Goal: Use online tool/utility

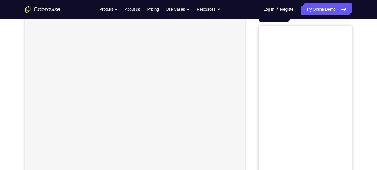
scroll to position [56, 0]
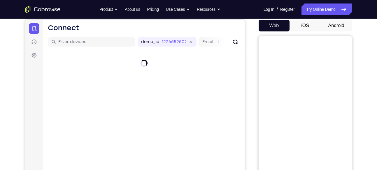
click at [338, 26] on button "Android" at bounding box center [336, 26] width 31 height 12
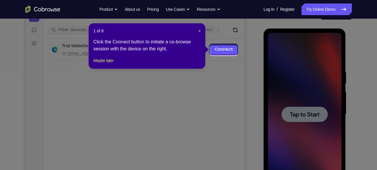
scroll to position [66, 0]
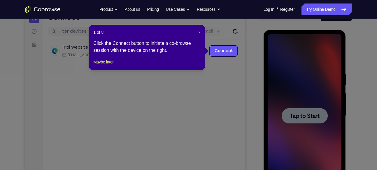
click at [199, 32] on span "×" at bounding box center [199, 32] width 2 height 5
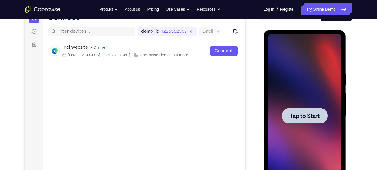
click at [301, 121] on div at bounding box center [305, 115] width 46 height 15
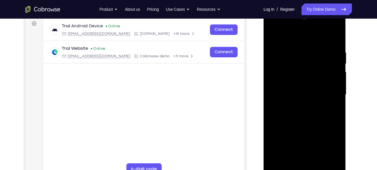
scroll to position [105, 0]
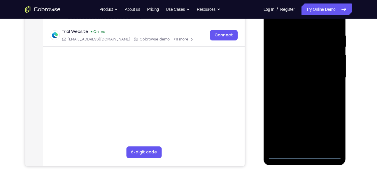
click at [303, 155] on div at bounding box center [304, 77] width 73 height 163
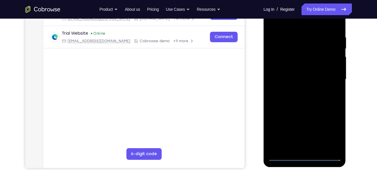
scroll to position [103, 0]
click at [336, 134] on div at bounding box center [304, 79] width 73 height 163
click at [331, 132] on div at bounding box center [304, 79] width 73 height 163
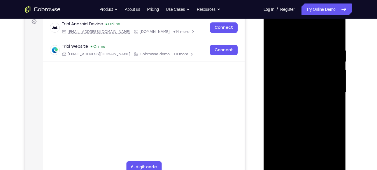
scroll to position [83, 0]
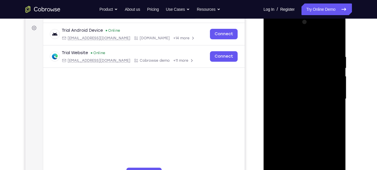
click at [294, 39] on div at bounding box center [304, 98] width 73 height 163
click at [273, 30] on div at bounding box center [304, 98] width 73 height 163
click at [302, 63] on div at bounding box center [304, 98] width 73 height 163
click at [330, 94] on div at bounding box center [304, 98] width 73 height 163
click at [329, 98] on div at bounding box center [304, 98] width 73 height 163
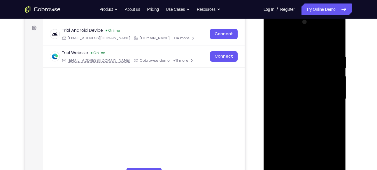
click at [310, 101] on div at bounding box center [304, 98] width 73 height 163
click at [293, 101] on div at bounding box center [304, 98] width 73 height 163
click at [299, 109] on div at bounding box center [304, 98] width 73 height 163
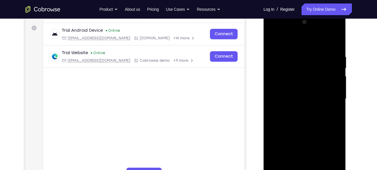
click at [299, 109] on div at bounding box center [304, 98] width 73 height 163
click at [285, 90] on div at bounding box center [304, 98] width 73 height 163
click at [280, 74] on div at bounding box center [304, 98] width 73 height 163
click at [291, 85] on div at bounding box center [304, 98] width 73 height 163
click at [333, 86] on div at bounding box center [304, 98] width 73 height 163
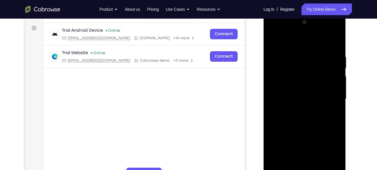
click at [312, 98] on div at bounding box center [304, 98] width 73 height 163
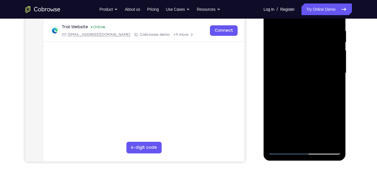
scroll to position [109, 0]
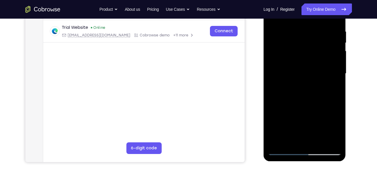
click at [302, 92] on div at bounding box center [304, 73] width 73 height 163
click at [302, 81] on div at bounding box center [304, 73] width 73 height 163
click at [290, 61] on div at bounding box center [304, 73] width 73 height 163
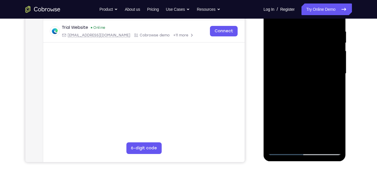
click at [317, 71] on div at bounding box center [304, 73] width 73 height 163
click at [305, 74] on div at bounding box center [304, 73] width 73 height 163
click at [306, 92] on div at bounding box center [304, 73] width 73 height 163
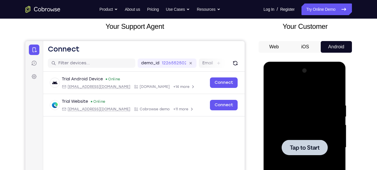
scroll to position [0, 0]
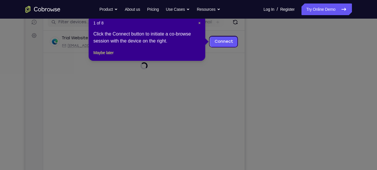
scroll to position [76, 0]
click at [200, 23] on span "×" at bounding box center [199, 23] width 2 height 5
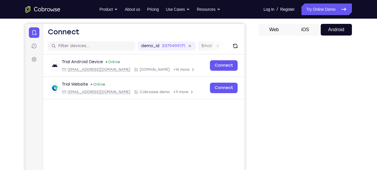
scroll to position [51, 0]
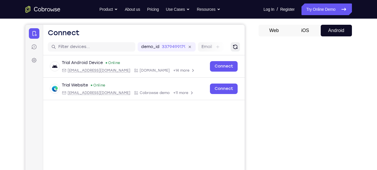
click at [236, 47] on icon "Refresh" at bounding box center [235, 47] width 6 height 6
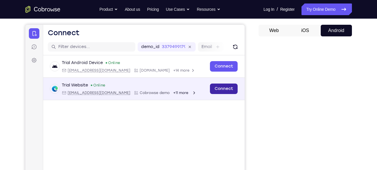
click at [222, 85] on link "Connect" at bounding box center [224, 89] width 28 height 10
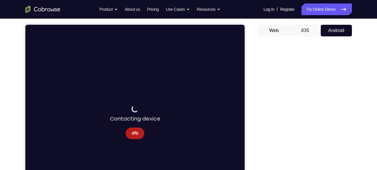
scroll to position [72, 0]
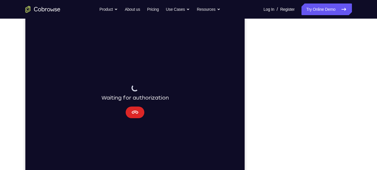
click at [139, 111] on button "Cancel" at bounding box center [134, 113] width 19 height 12
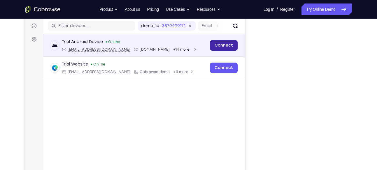
click at [227, 44] on link "Connect" at bounding box center [224, 45] width 28 height 10
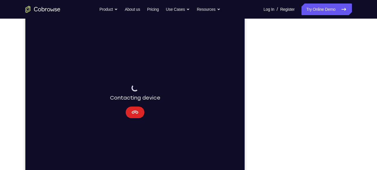
click at [136, 111] on icon "Cancel" at bounding box center [134, 112] width 7 height 3
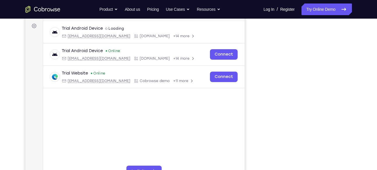
scroll to position [82, 0]
